Goal: Transaction & Acquisition: Obtain resource

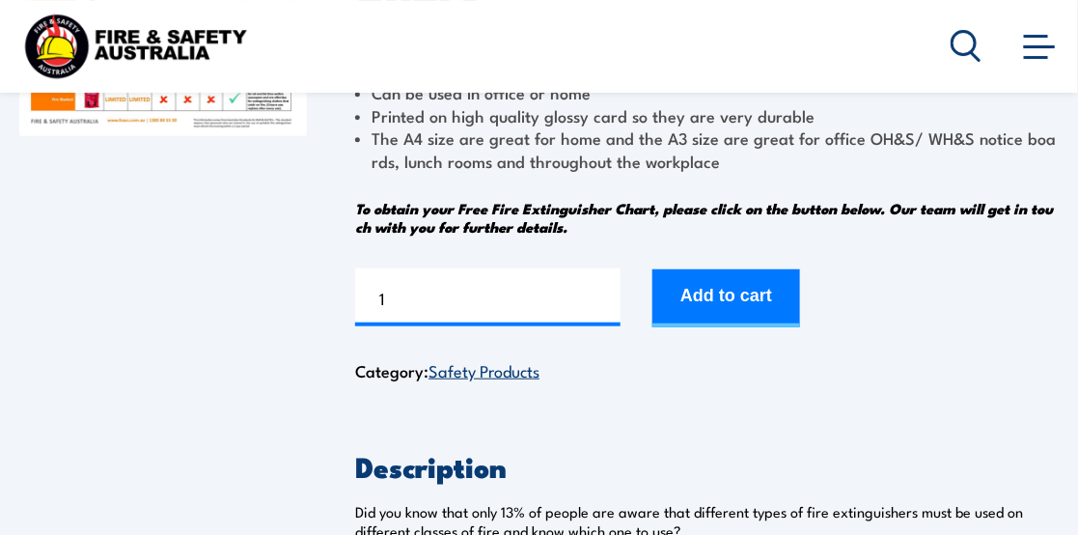
scroll to position [290, 0]
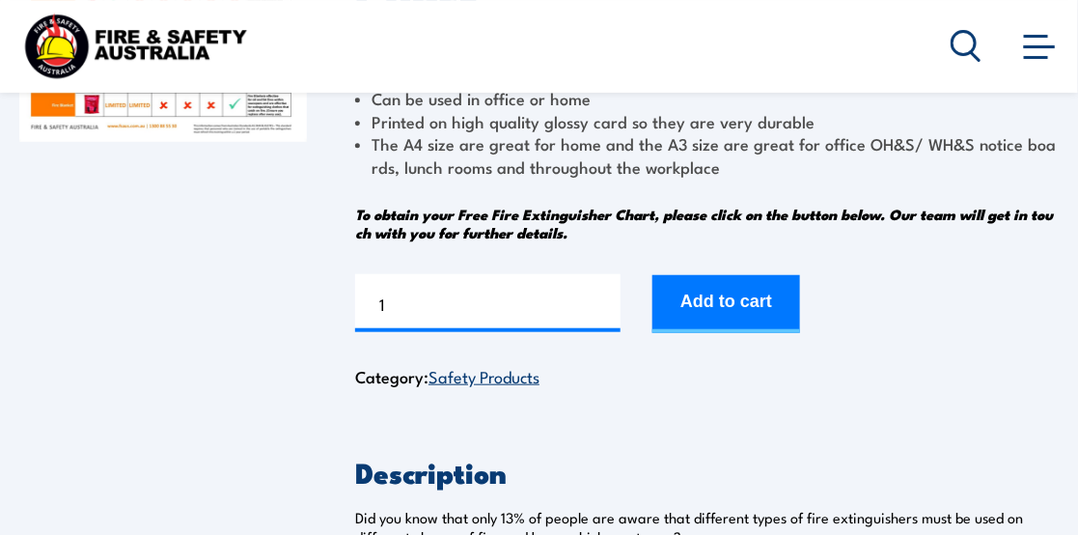
click at [724, 301] on button "Add to cart" at bounding box center [727, 304] width 148 height 58
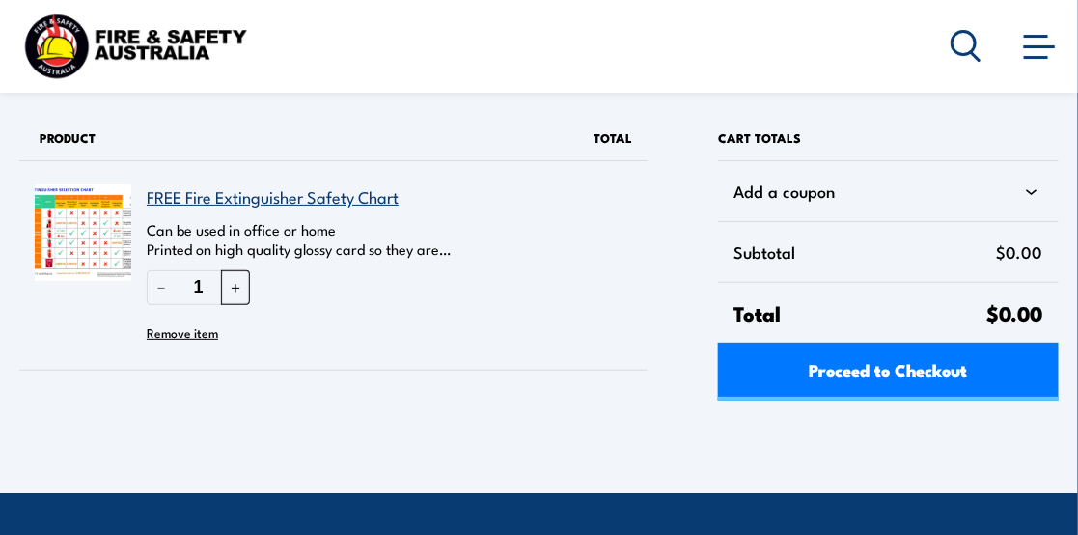
click at [237, 290] on button "＋" at bounding box center [235, 287] width 29 height 34
type input "2"
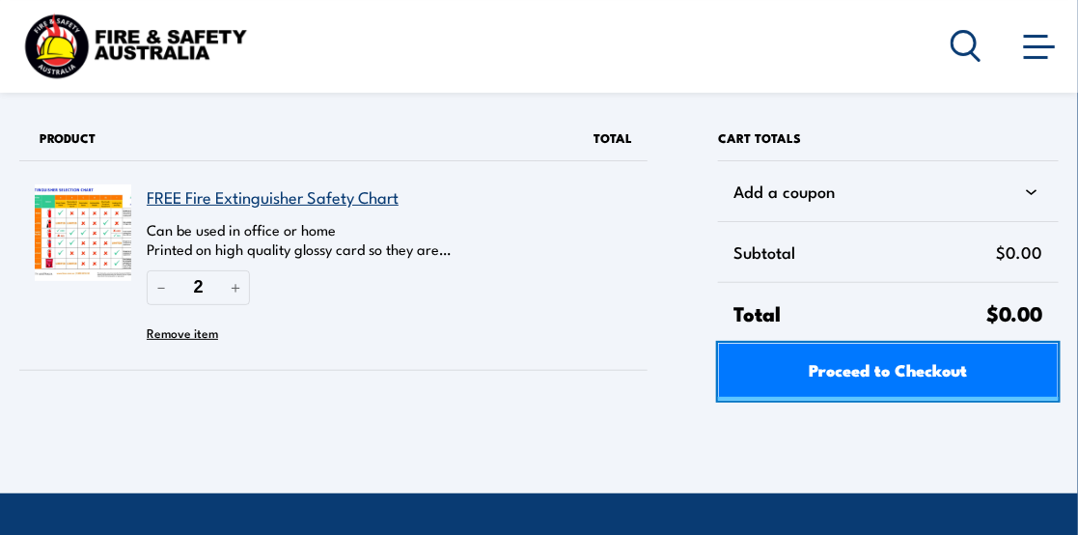
click at [878, 375] on span "Proceed to Checkout" at bounding box center [889, 369] width 158 height 51
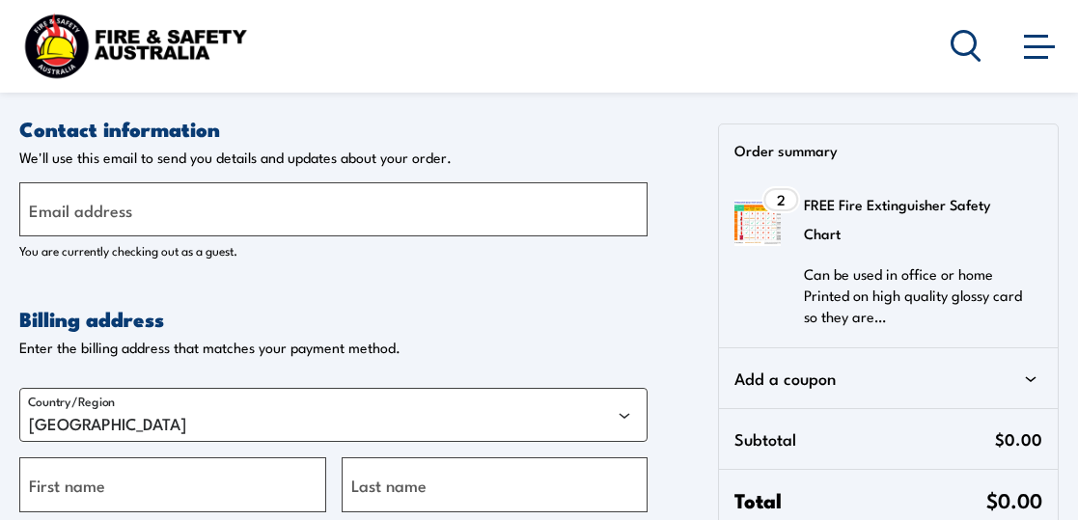
select select "VIC"
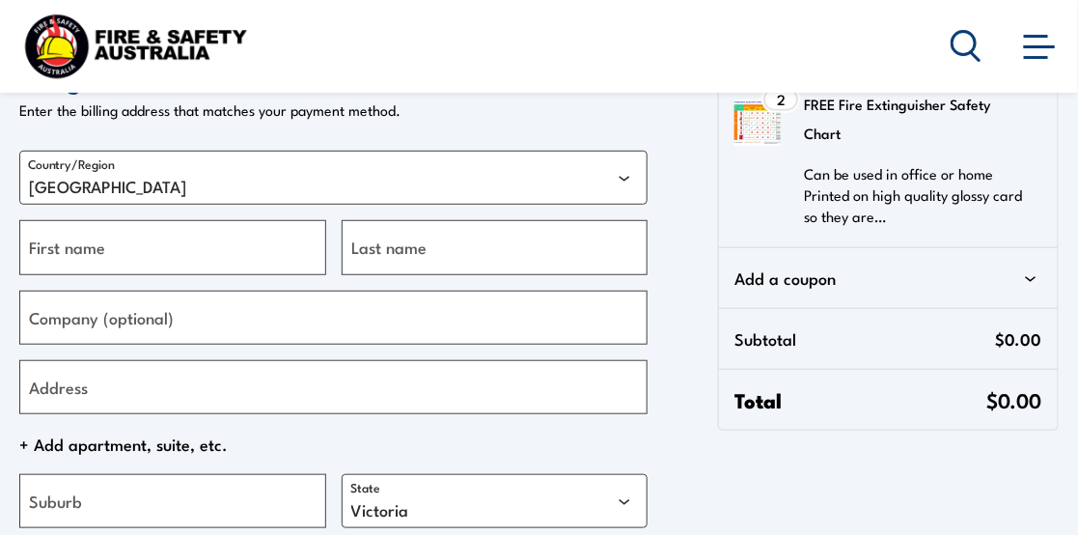
scroll to position [290, 0]
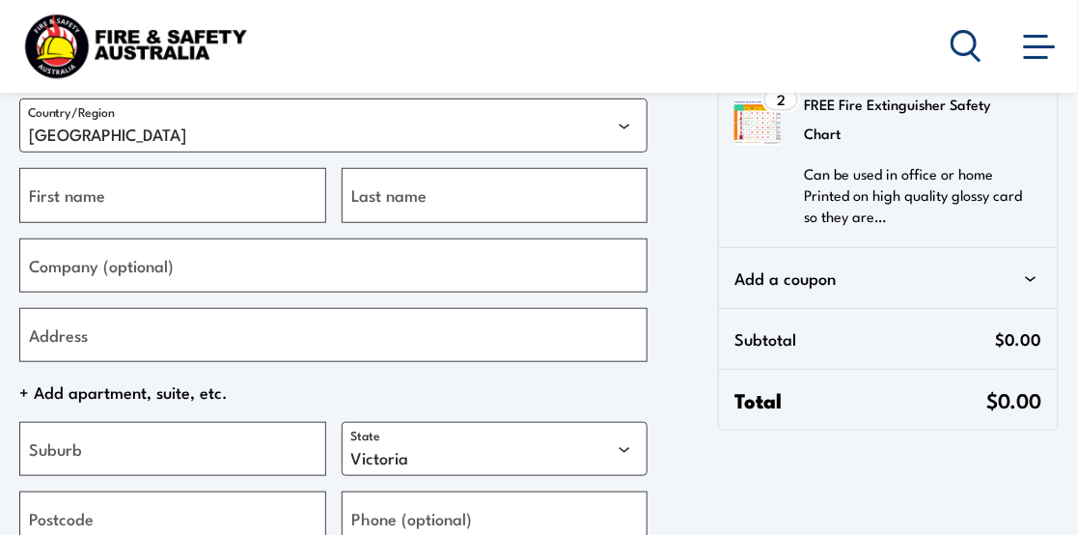
click at [121, 273] on label "Company (optional)" at bounding box center [101, 265] width 145 height 26
click at [121, 273] on input "Company (optional)" at bounding box center [333, 265] width 628 height 54
type input "Geelong Day Surgery"
drag, startPoint x: 145, startPoint y: 342, endPoint x: 150, endPoint y: 322, distance: 19.9
click at [145, 342] on input "Address" at bounding box center [333, 335] width 628 height 54
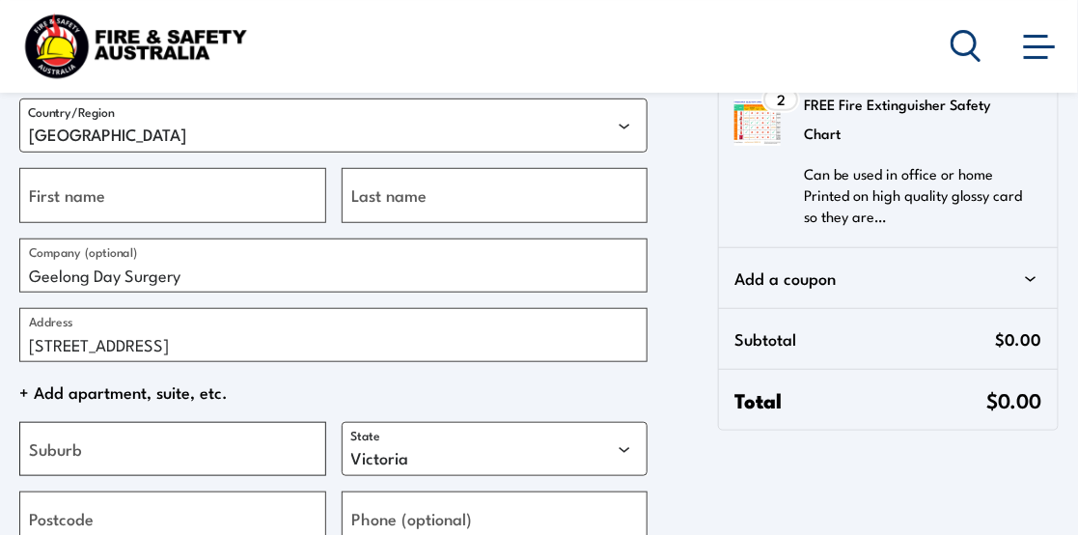
type input "21-29 Princes Hwy"
click at [119, 443] on input "Suburb" at bounding box center [172, 449] width 307 height 54
type input "Norlane"
click at [141, 513] on input "Postcode" at bounding box center [172, 518] width 307 height 54
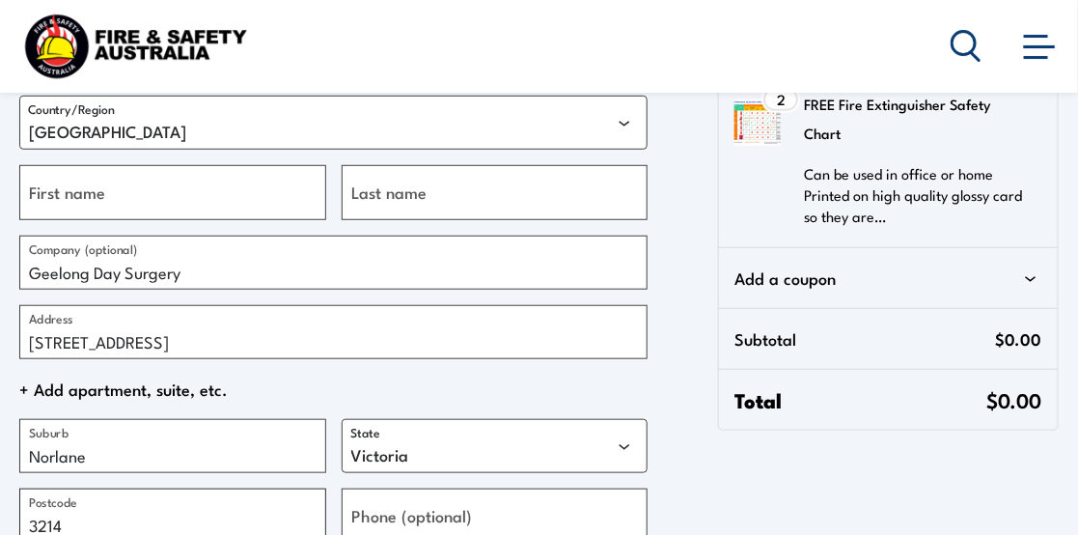
type input "3214"
click at [133, 192] on input "First name" at bounding box center [172, 192] width 307 height 54
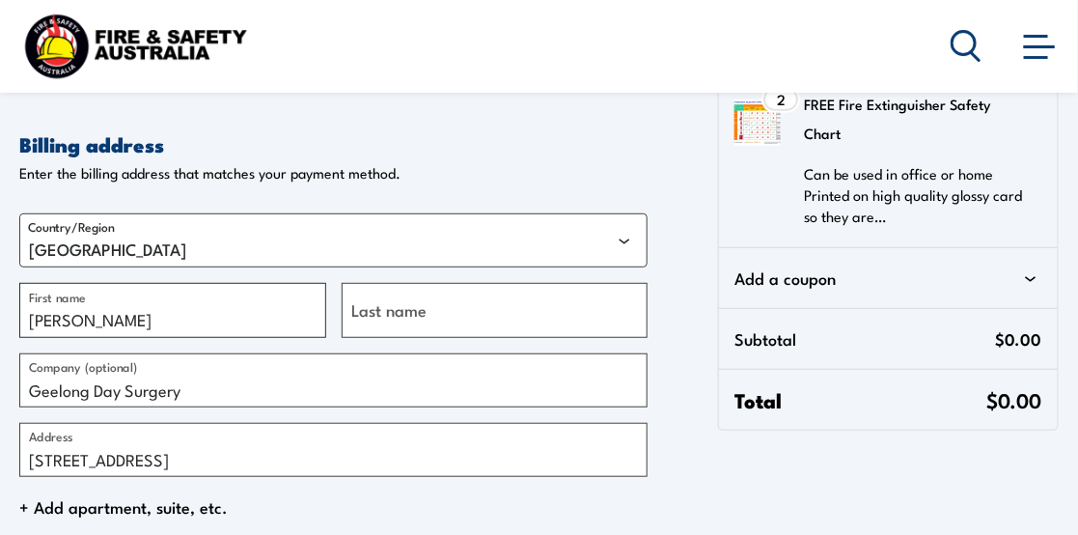
scroll to position [4, 0]
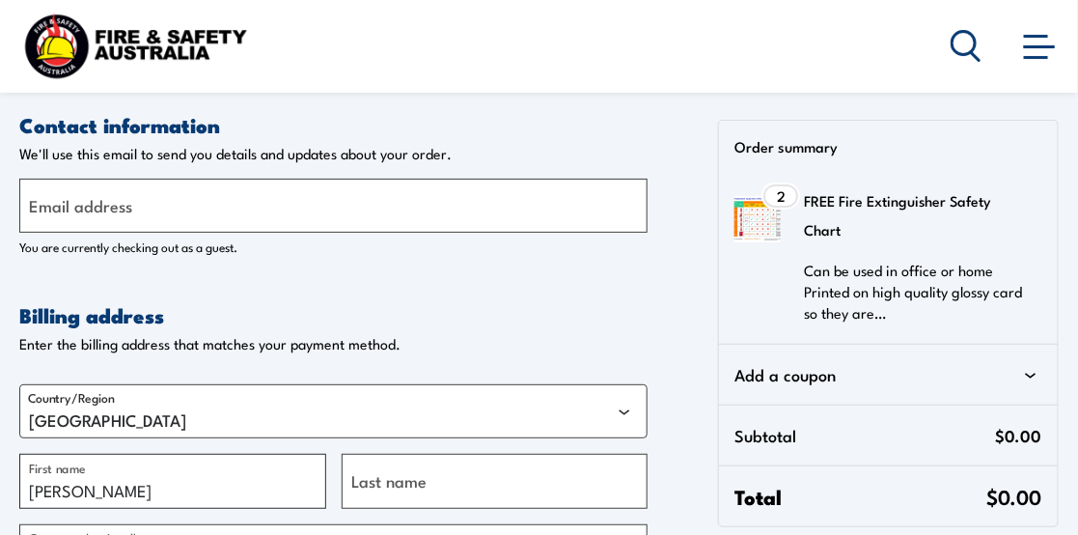
type input "Tammy"
click at [91, 208] on label "Email address" at bounding box center [80, 206] width 103 height 26
click at [91, 208] on input "Email address" at bounding box center [333, 206] width 628 height 54
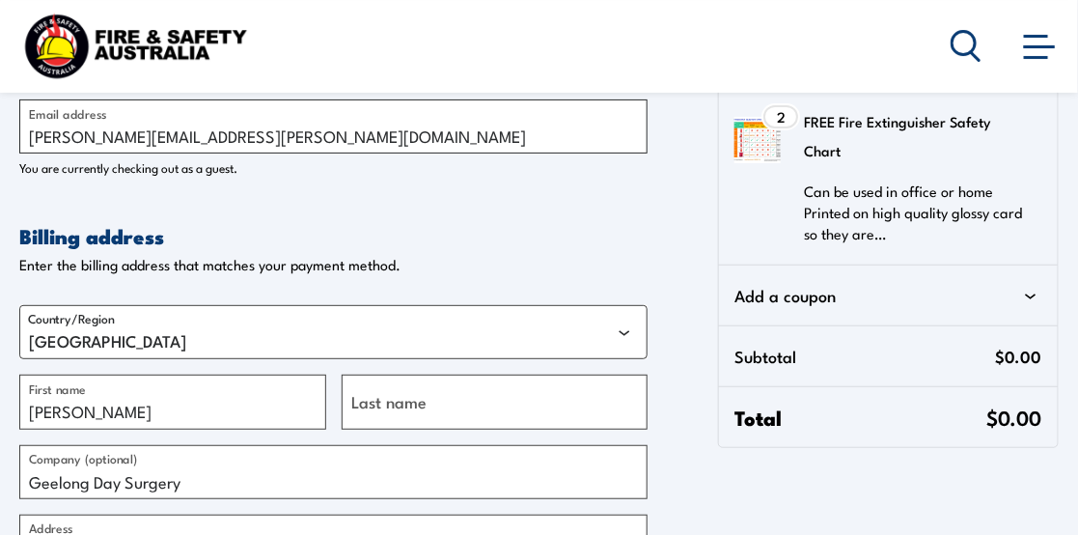
scroll to position [197, 0]
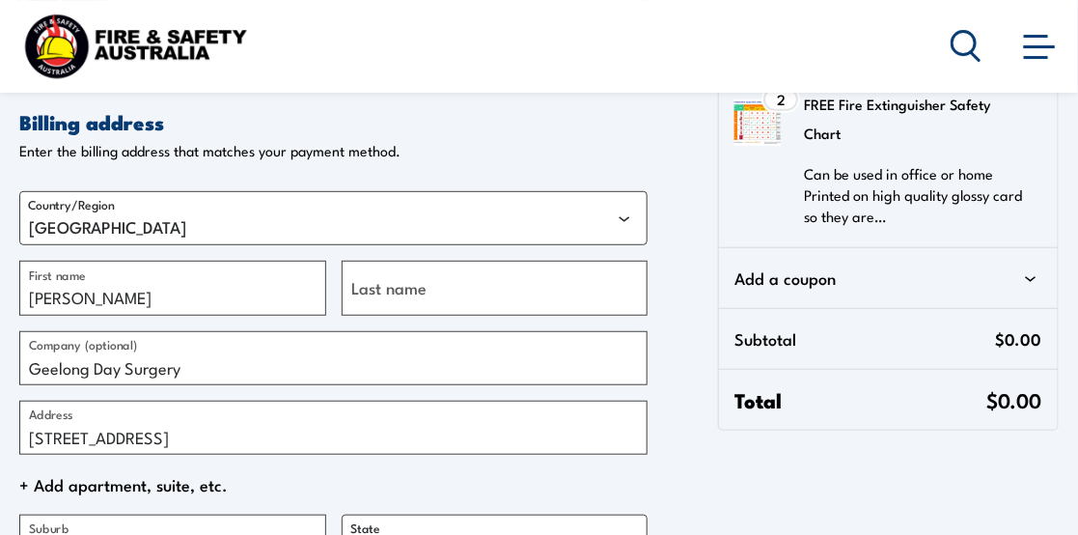
type input "tammy.brennan@geelongdaysurgery.com.au"
click at [412, 297] on label "Last name" at bounding box center [388, 288] width 75 height 26
click at [412, 297] on input "Last name" at bounding box center [495, 288] width 307 height 54
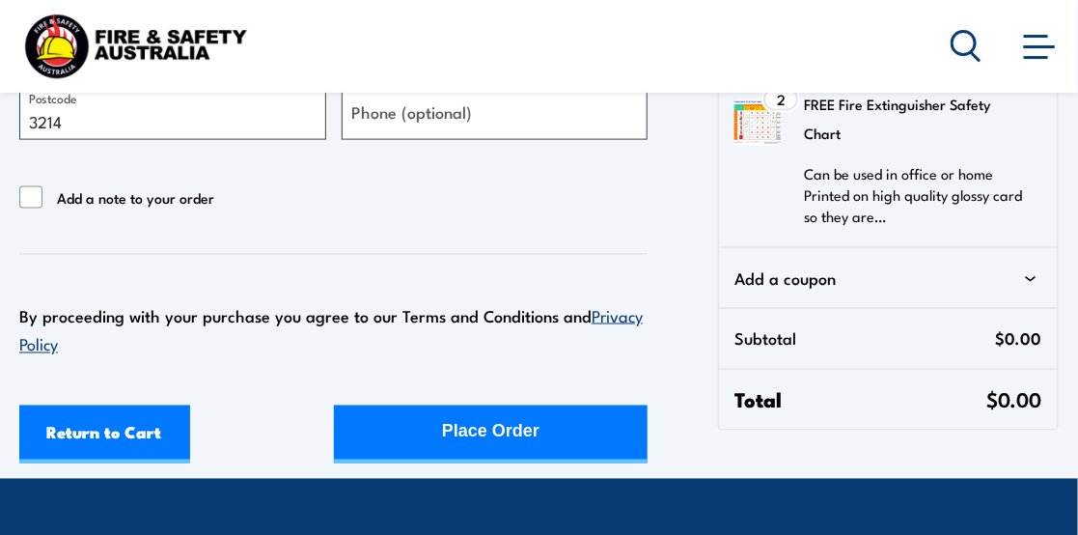
scroll to position [679, 0]
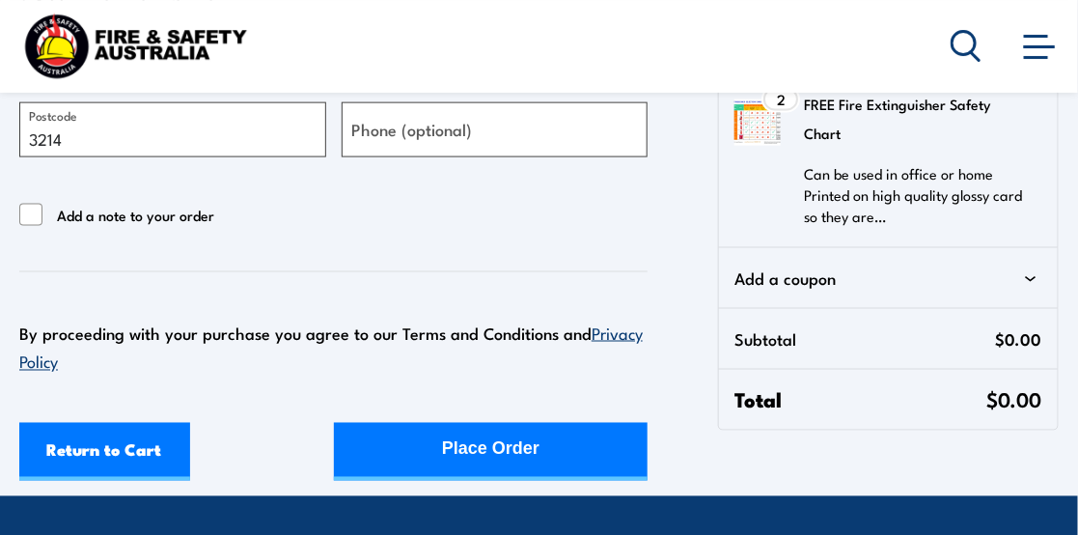
type input "Brennan"
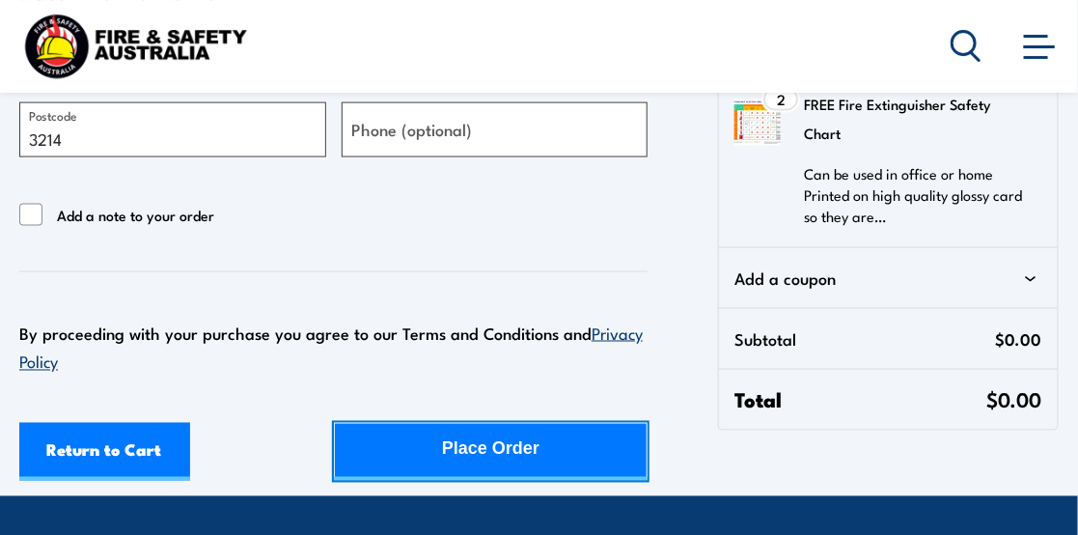
click at [532, 455] on div "Place Order" at bounding box center [490, 449] width 97 height 51
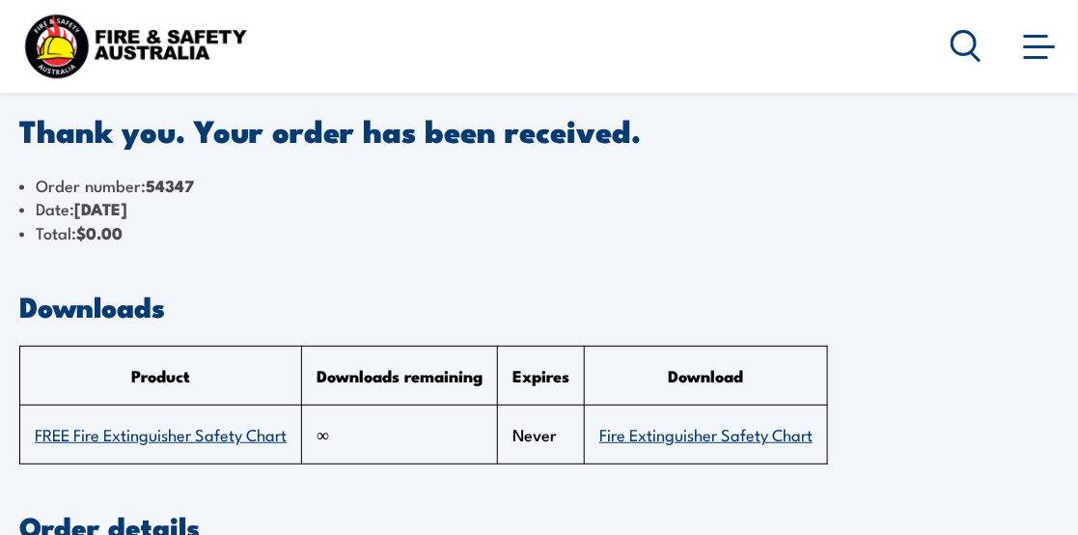
click at [131, 432] on link "FREE Fire Extinguisher Safety Chart" at bounding box center [161, 433] width 252 height 23
